Goal: Find specific page/section: Find specific page/section

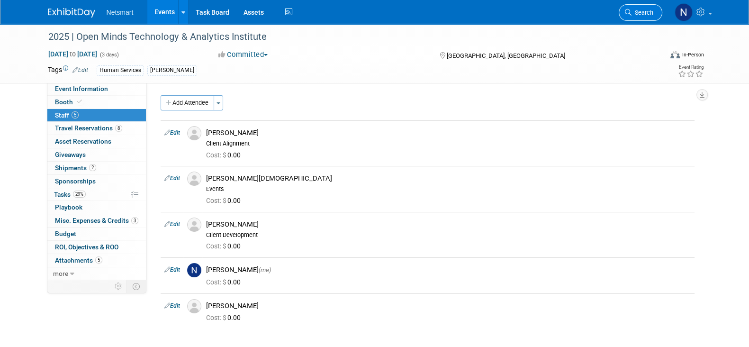
click at [635, 13] on span "Search" at bounding box center [643, 12] width 22 height 7
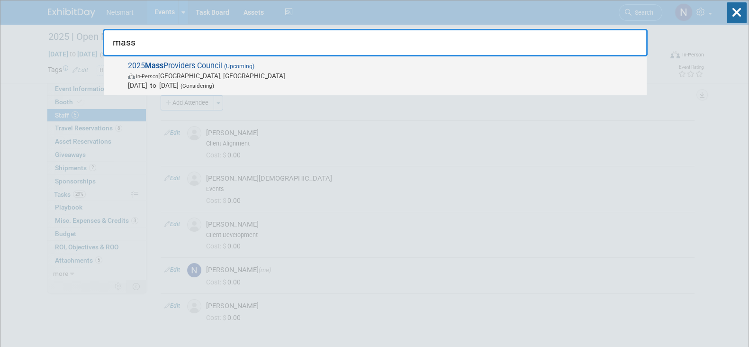
type input "mass"
click at [286, 71] on span "In-Person [GEOGRAPHIC_DATA], [GEOGRAPHIC_DATA]" at bounding box center [385, 75] width 514 height 9
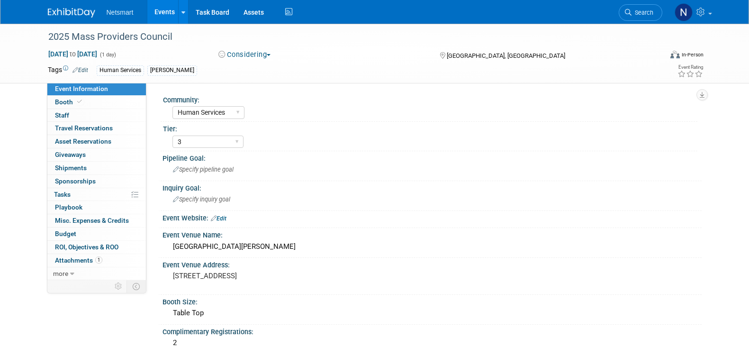
select select "Human Services"
select select "3"
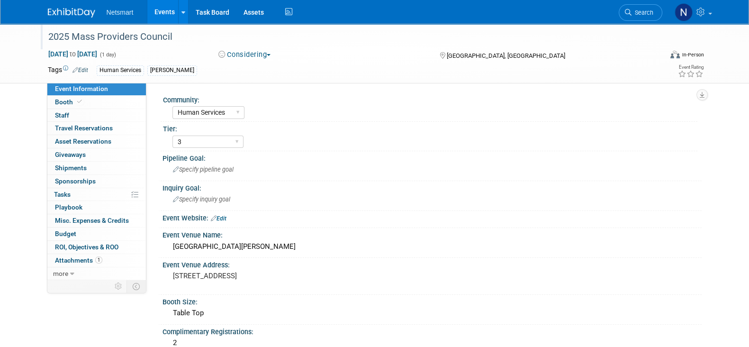
click at [96, 35] on div "2025 Mass Providers Council" at bounding box center [346, 36] width 603 height 17
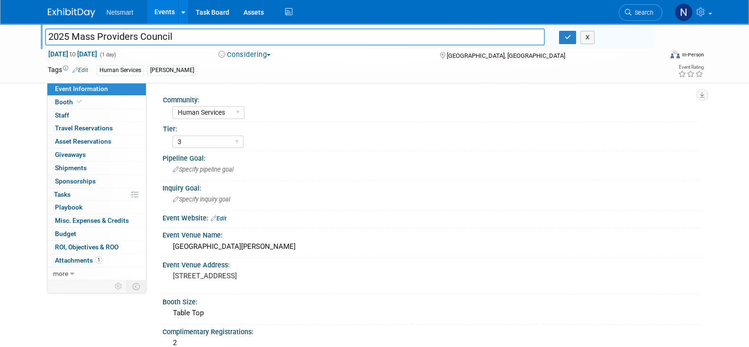
click at [96, 35] on input "2025 Mass Providers Council" at bounding box center [295, 36] width 500 height 17
